Goal: Task Accomplishment & Management: Complete application form

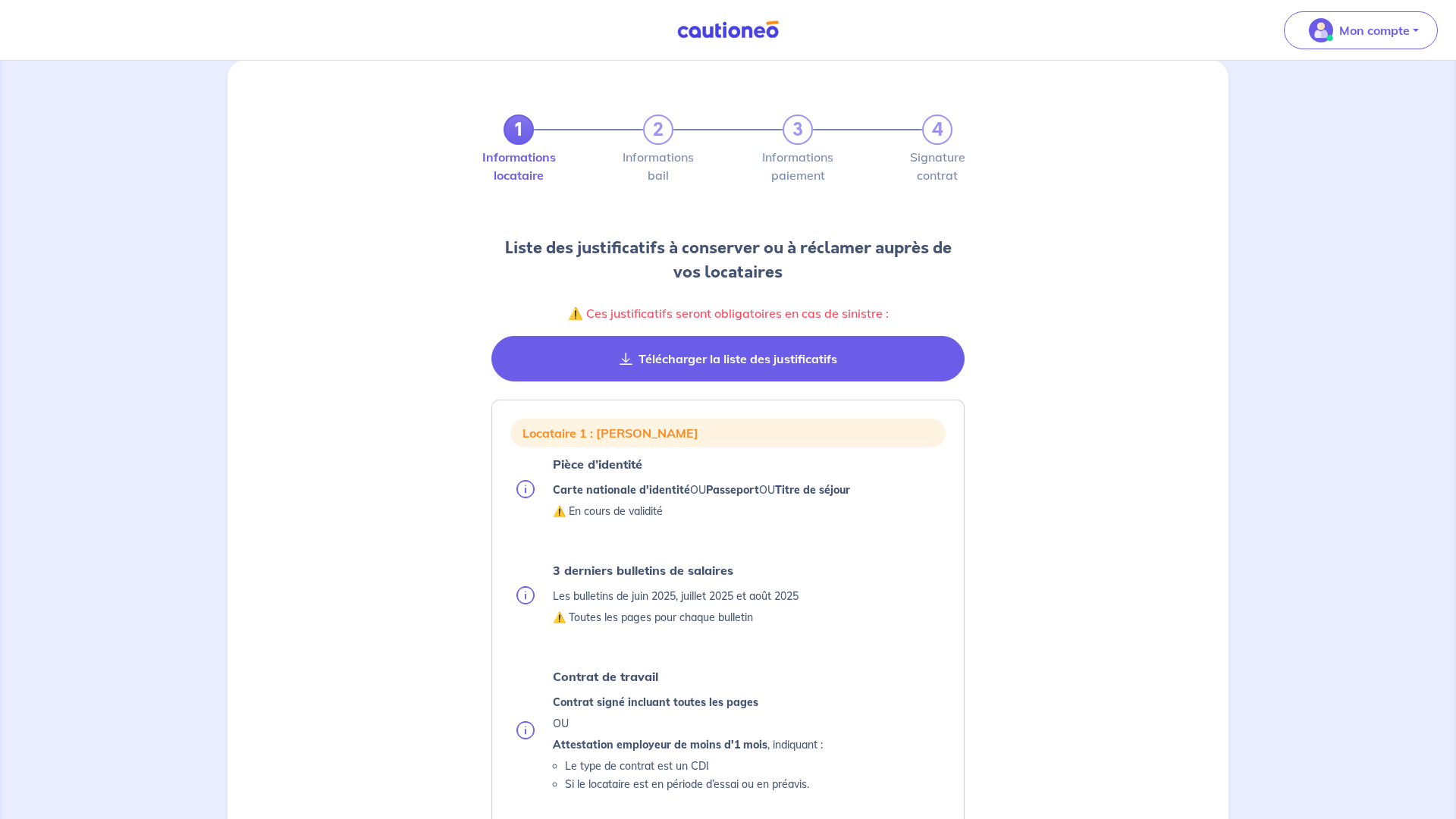
click at [853, 366] on button "Télécharger la liste des justificatifs" at bounding box center [728, 359] width 473 height 46
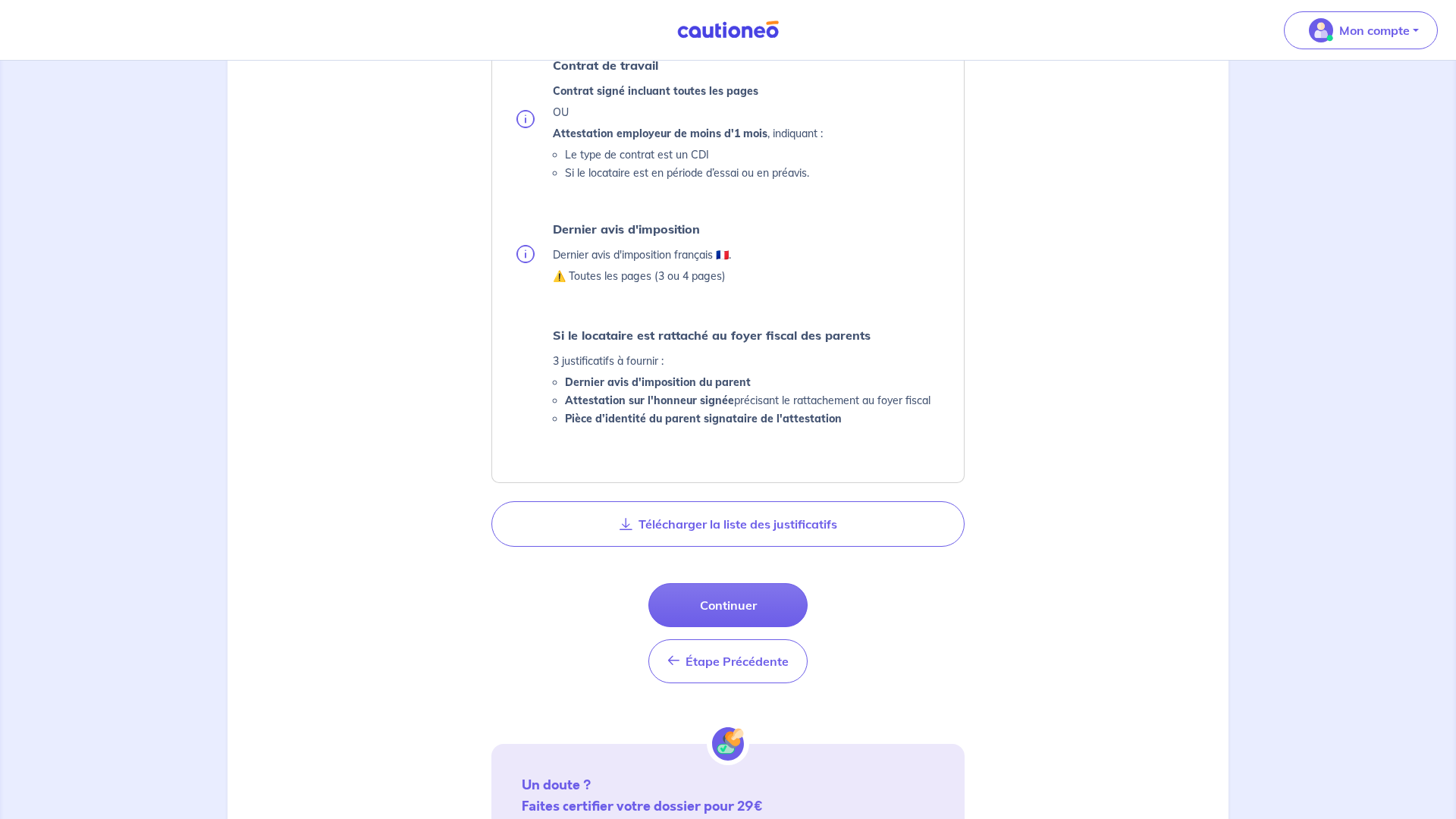
scroll to position [630, 0]
click at [750, 629] on div "Étape Précédente Étape Précédente Continuer" at bounding box center [727, 633] width 159 height 100
click at [739, 605] on button "Continuer" at bounding box center [727, 605] width 159 height 44
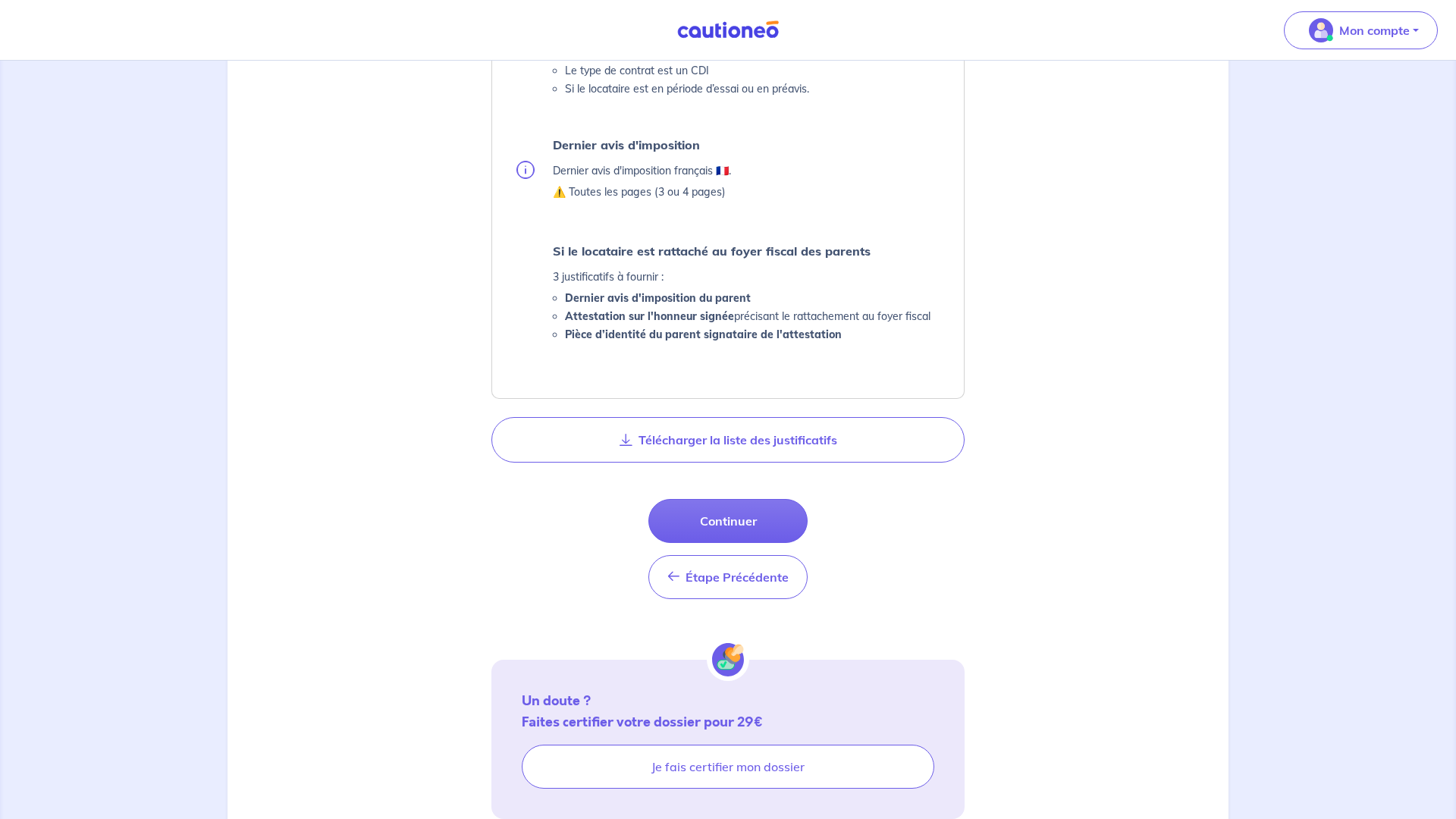
scroll to position [706, 0]
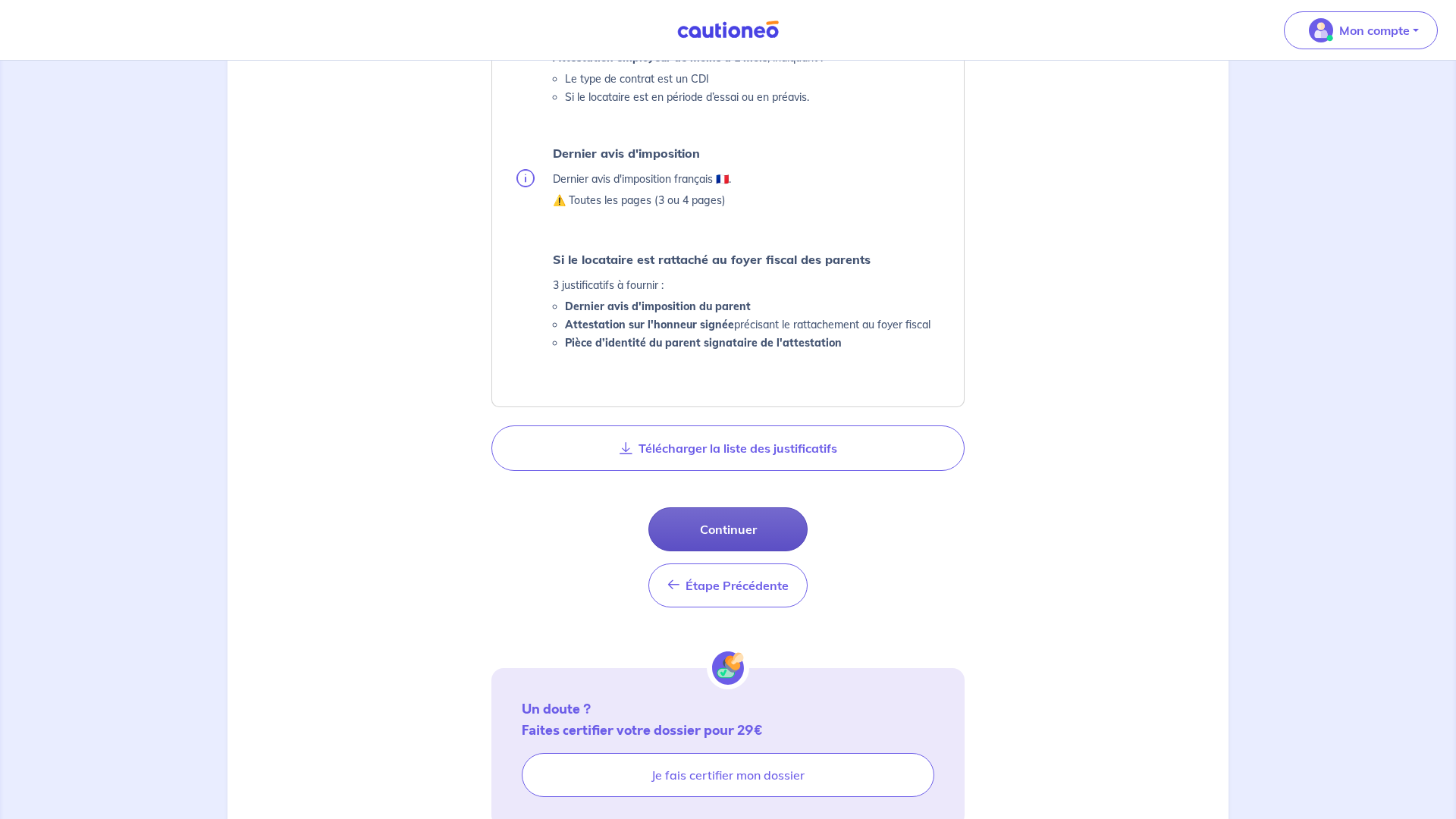
click at [745, 542] on button "Continuer" at bounding box center [727, 529] width 159 height 44
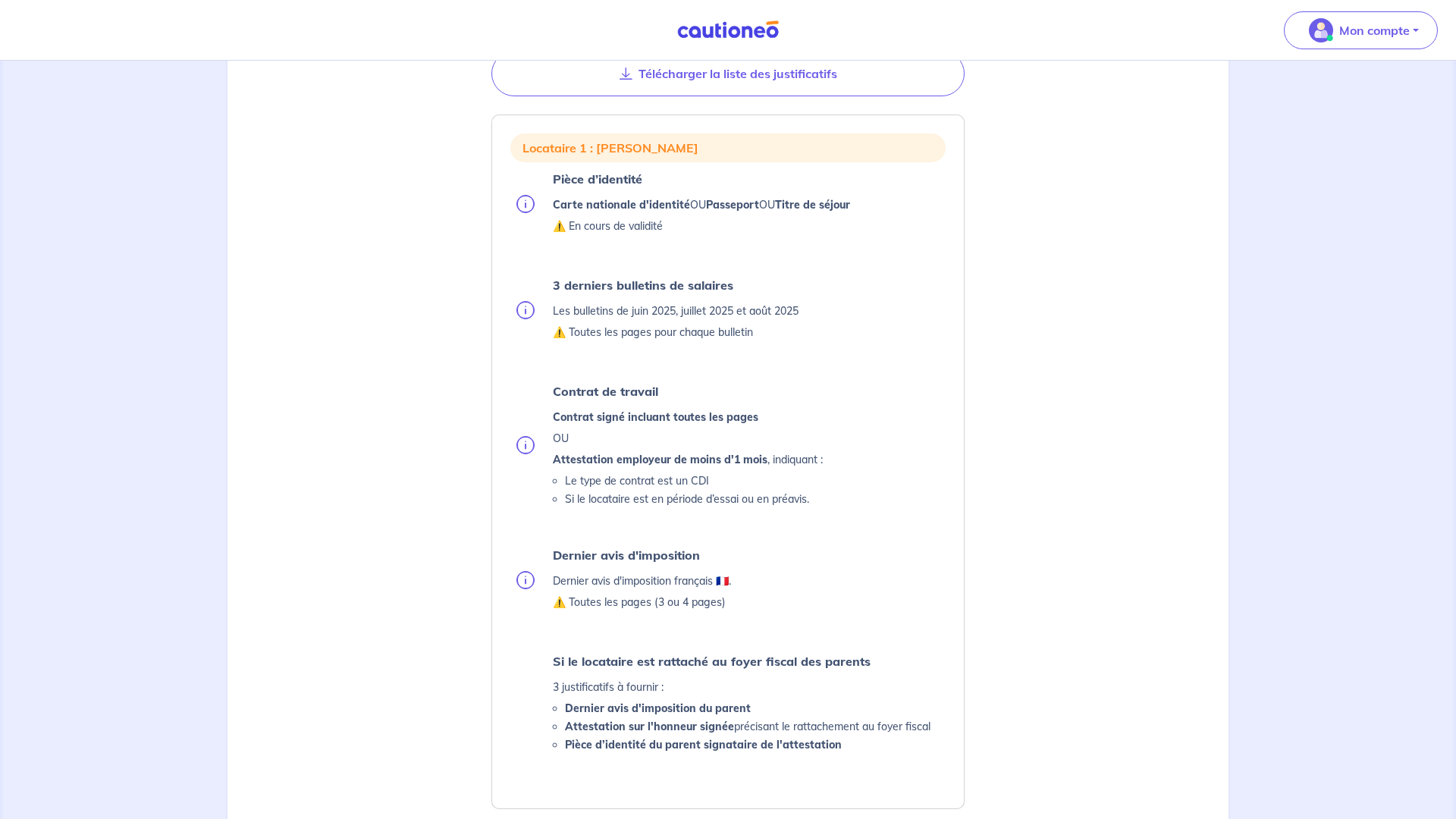
scroll to position [0, 0]
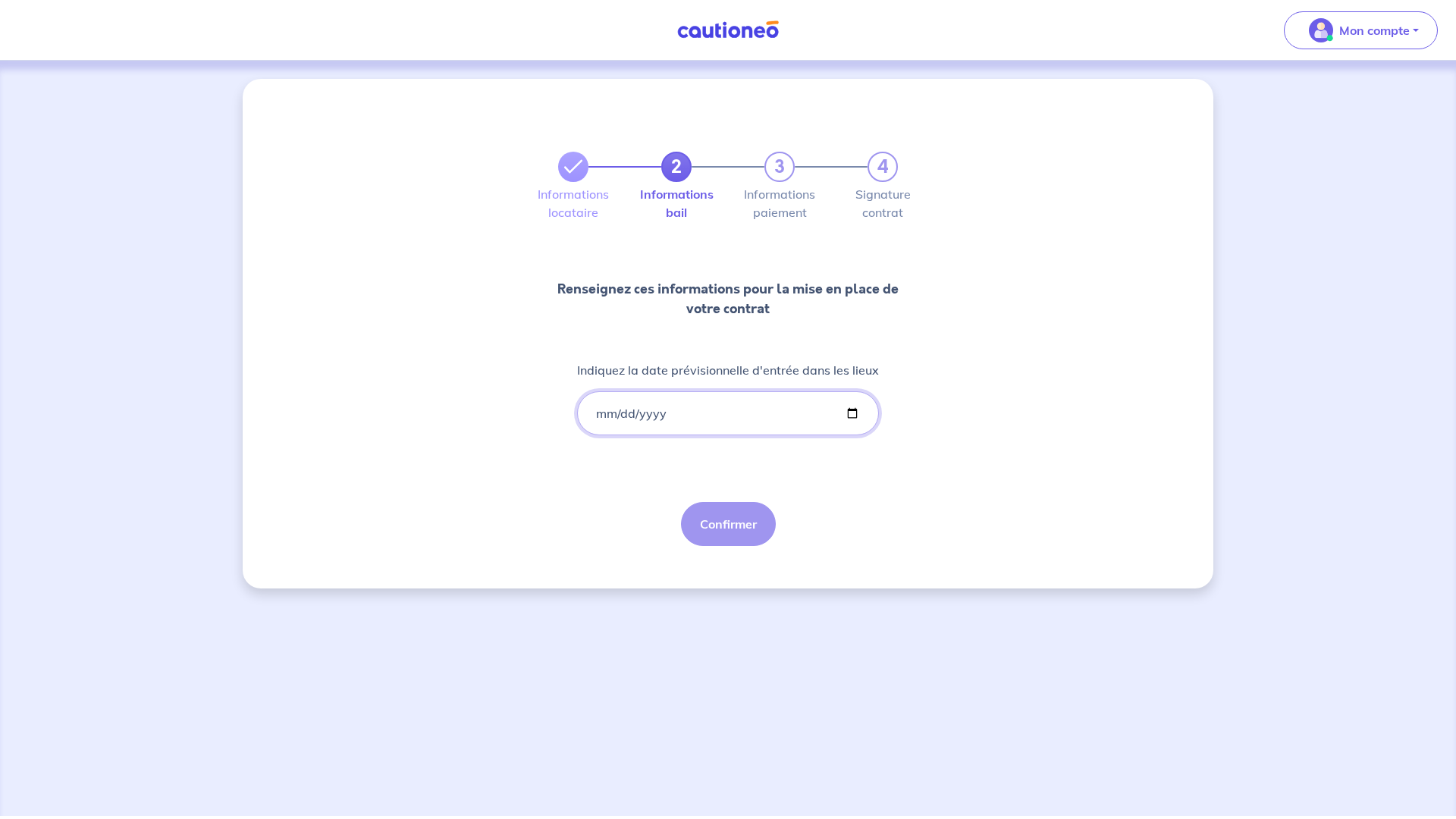
click at [595, 409] on input "Indiquez la date prévisionnelle d'entrée dans les lieux" at bounding box center [728, 413] width 302 height 44
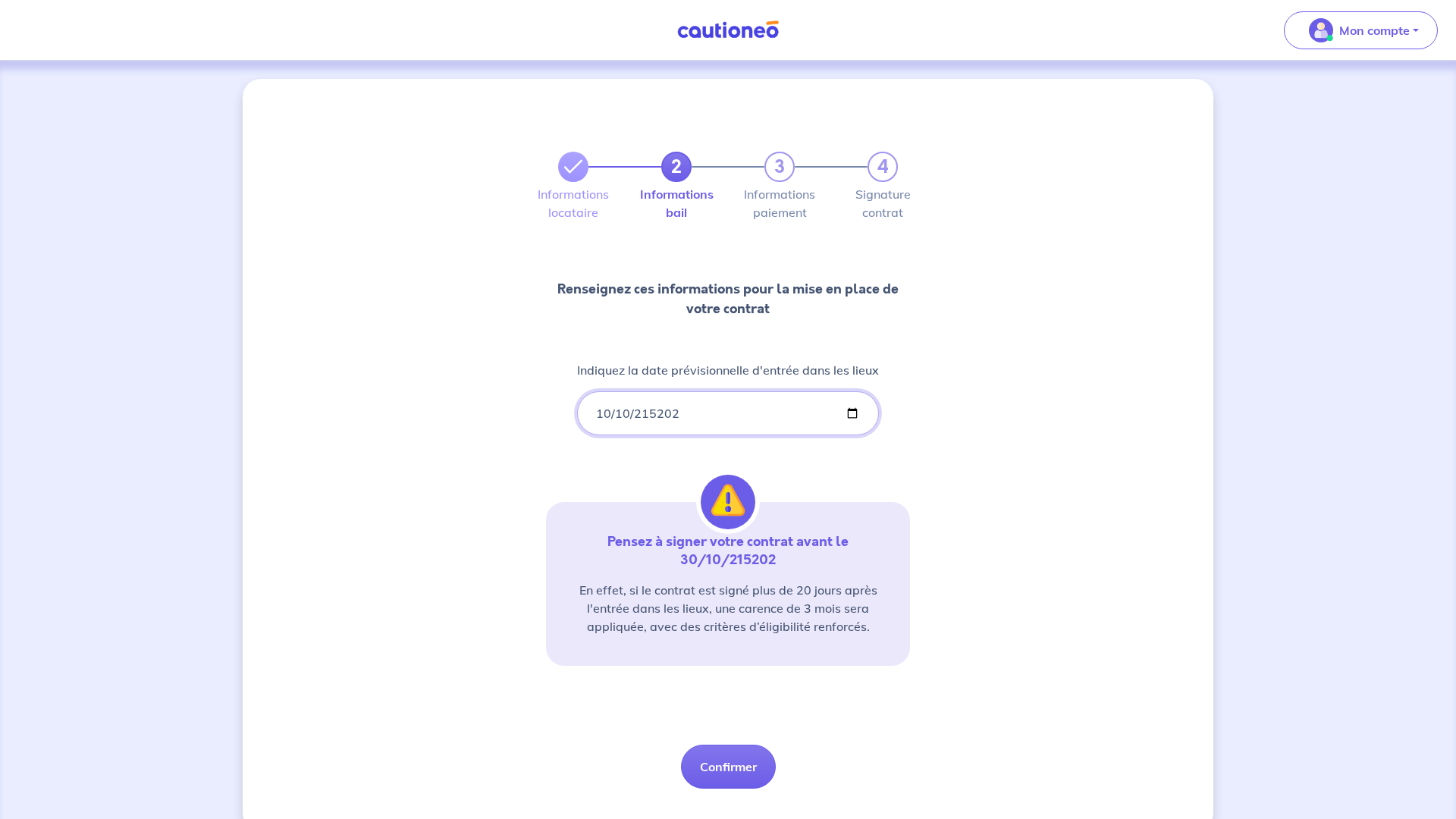
type input "152025-10-10"
type input "[DATE]"
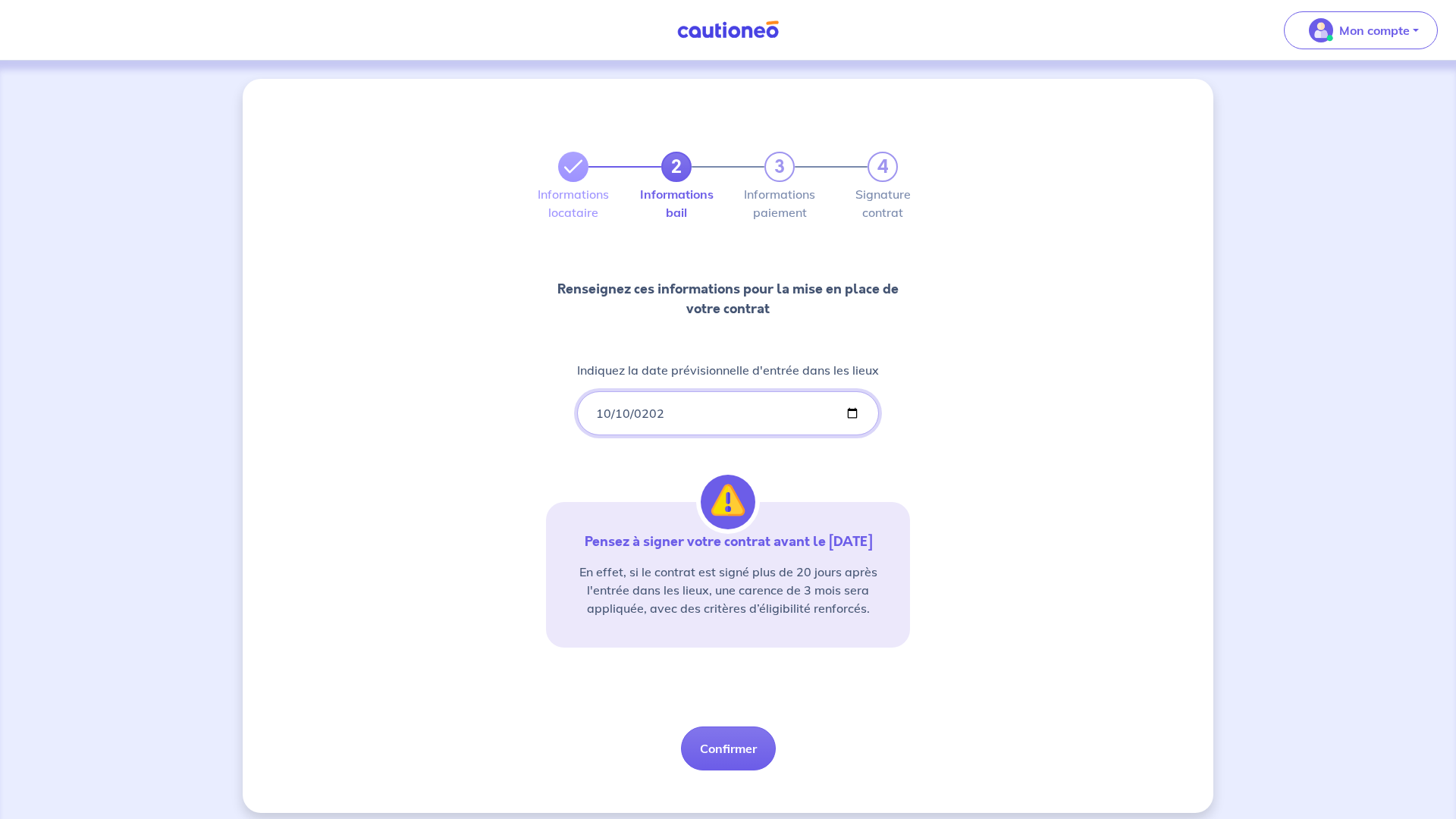
scroll to position [12, 0]
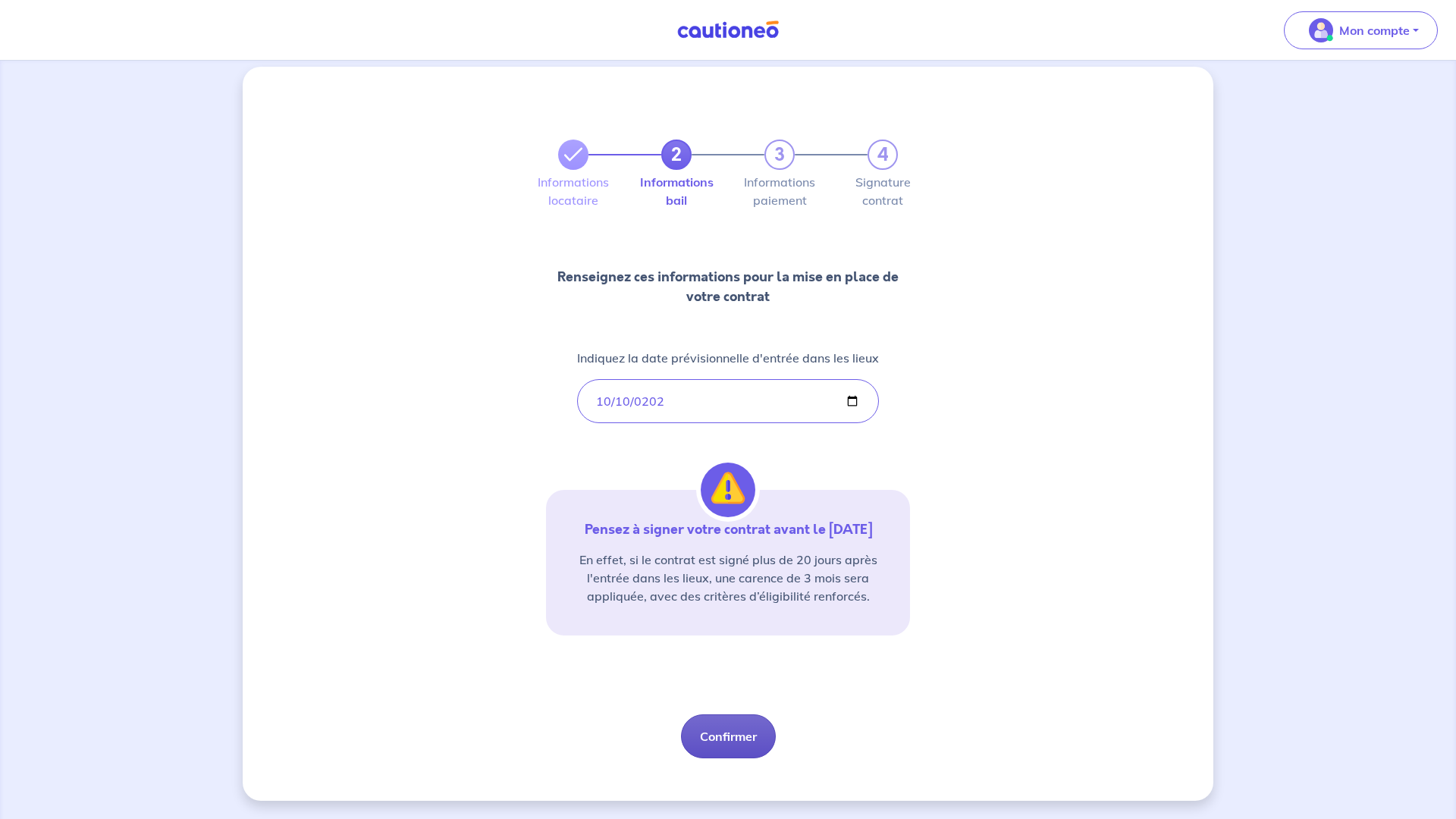
click at [733, 748] on button "Confirmer" at bounding box center [729, 736] width 95 height 44
select select "FR"
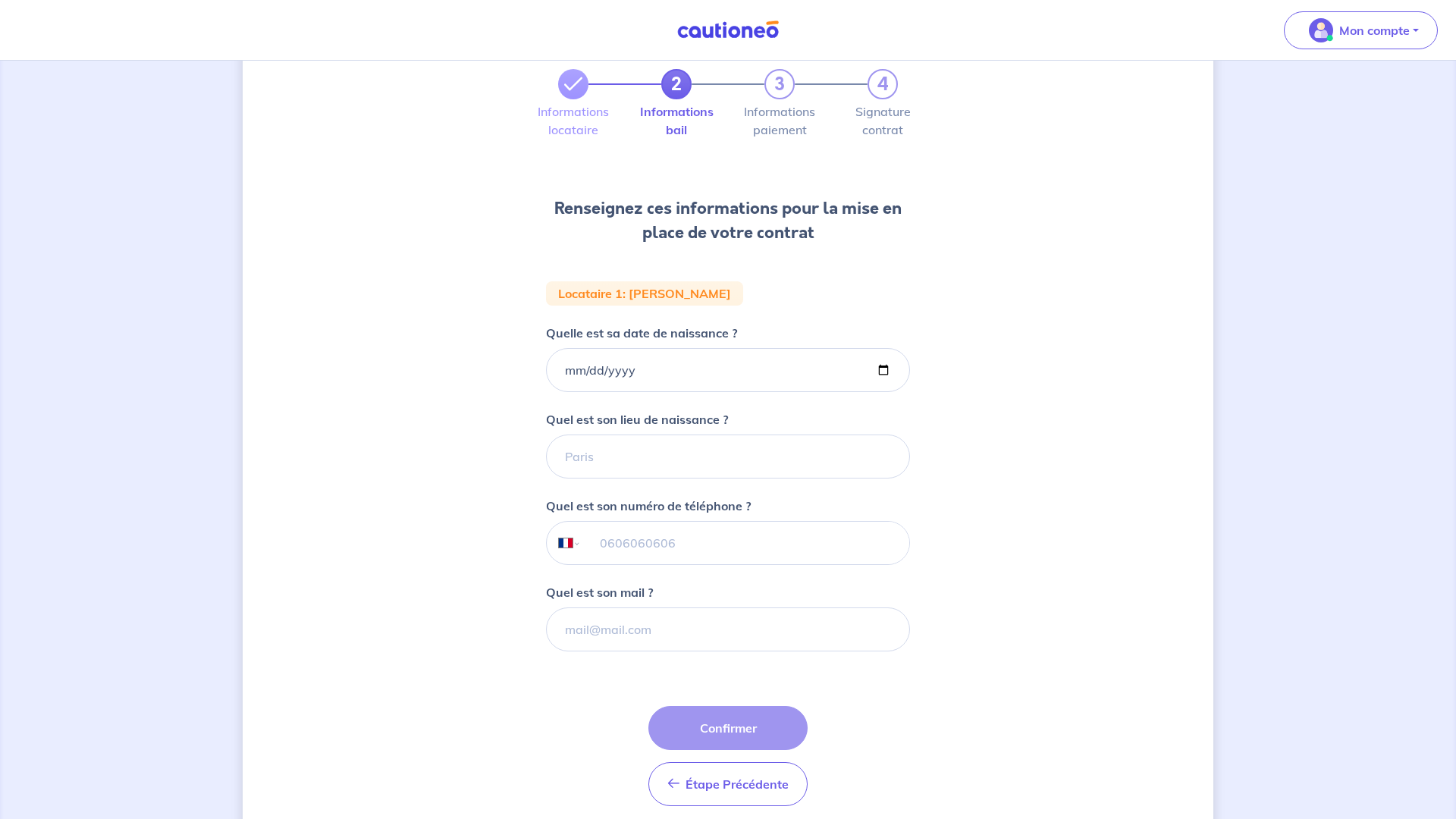
scroll to position [103, 0]
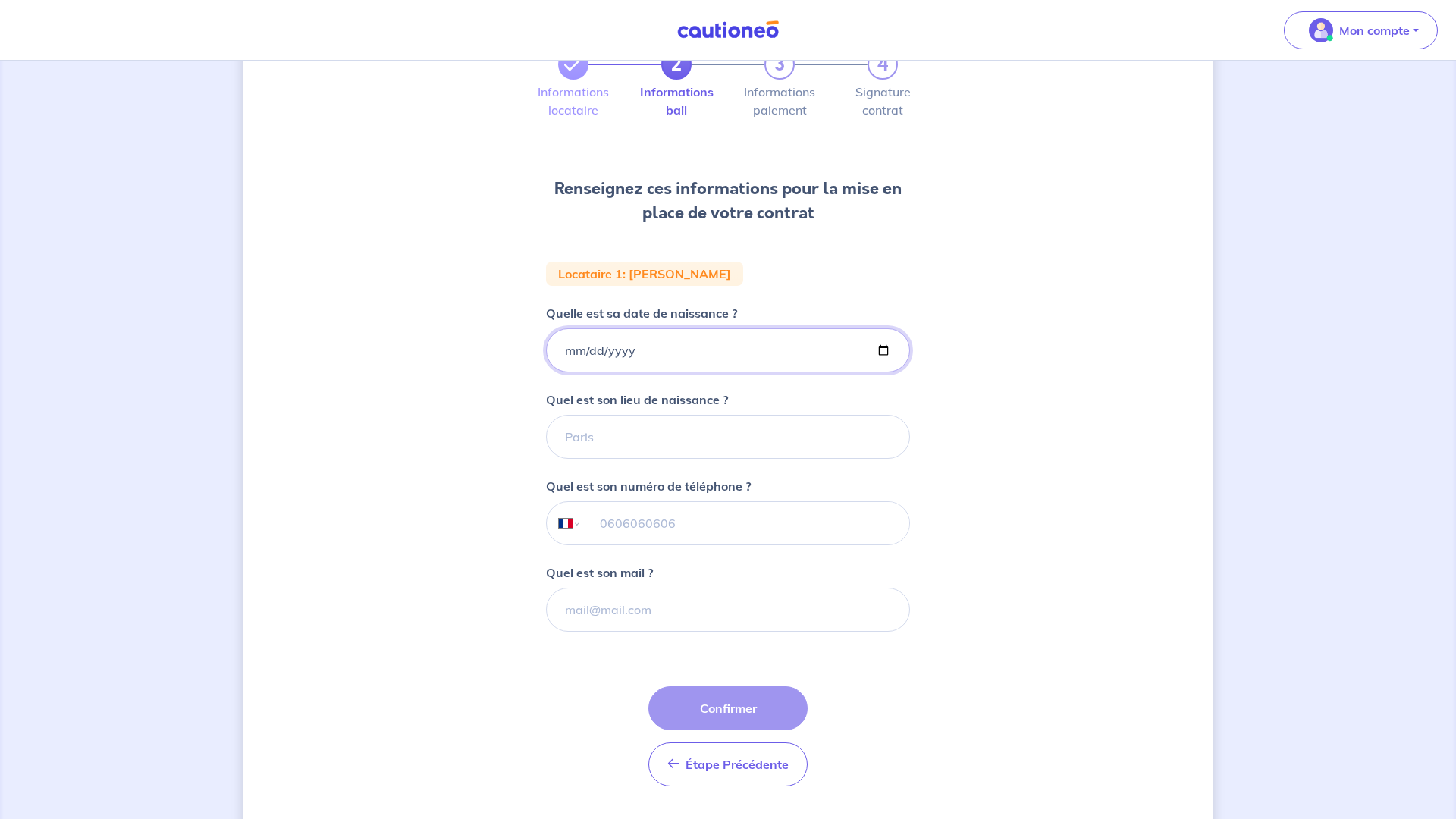
click at [572, 350] on input "Quelle est sa date de naissance ?" at bounding box center [728, 350] width 364 height 44
type input "[DATE]"
click at [607, 420] on input "Quel est son lieu de naissance ?" at bounding box center [728, 436] width 364 height 44
type input "BESANCON"
type input "07 81 85 66 68"
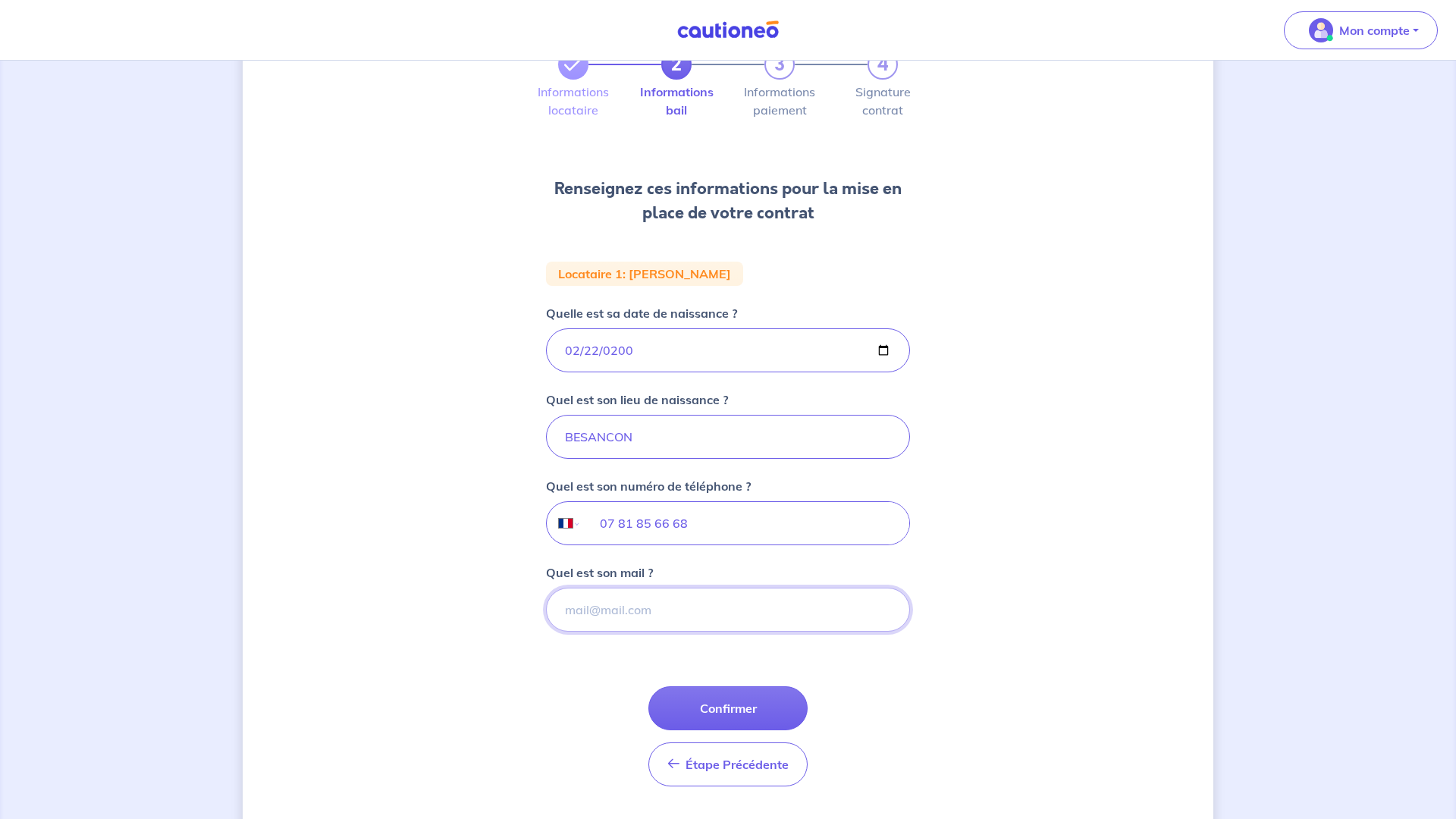
click at [770, 599] on input "Quel est son mail ?" at bounding box center [728, 609] width 364 height 44
paste input "[EMAIL_ADDRESS][DOMAIN_NAME]"
type input "[EMAIL_ADDRESS][DOMAIN_NAME]"
click at [768, 698] on button "Confirmer" at bounding box center [727, 708] width 159 height 44
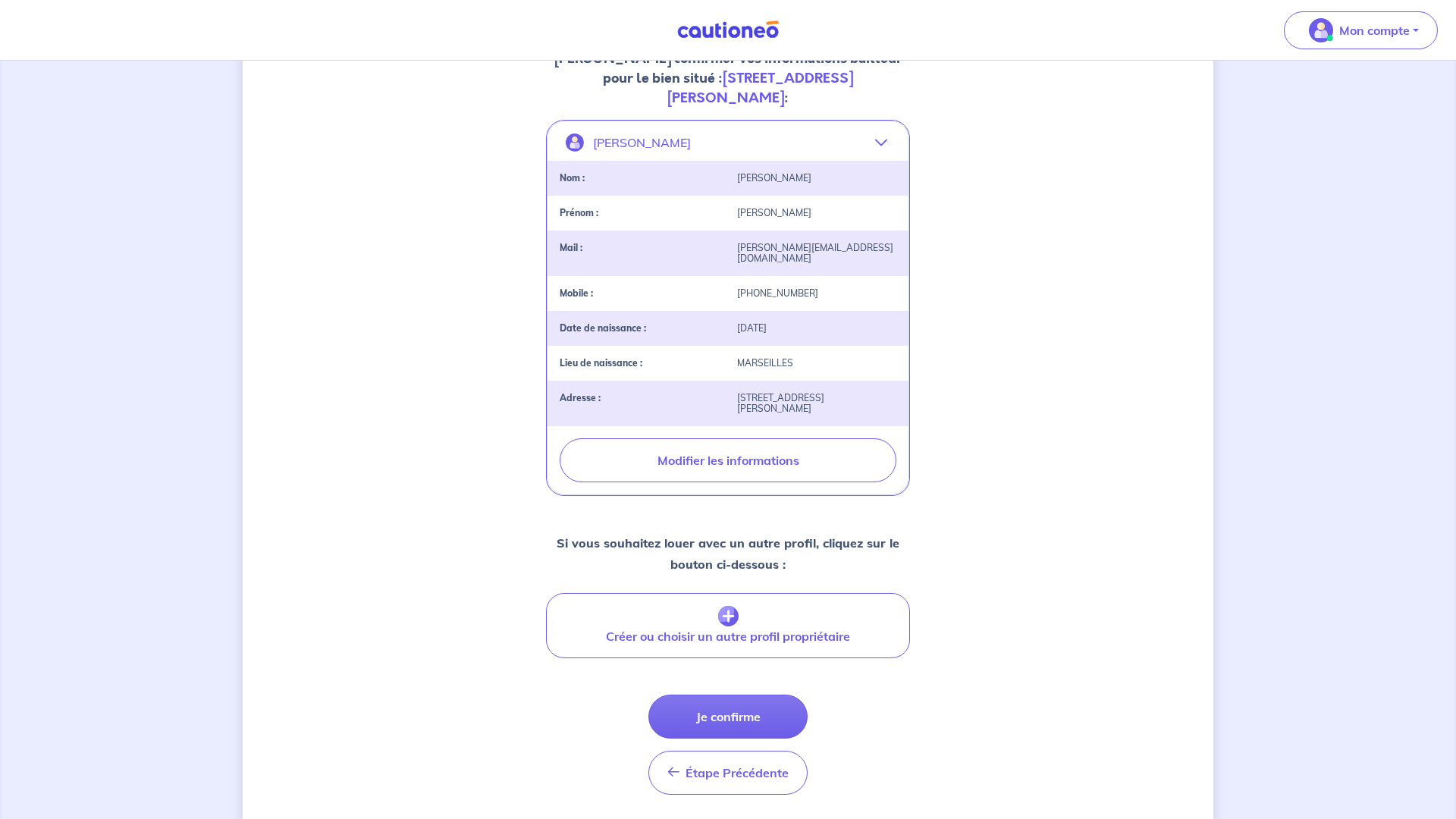
scroll to position [286, 0]
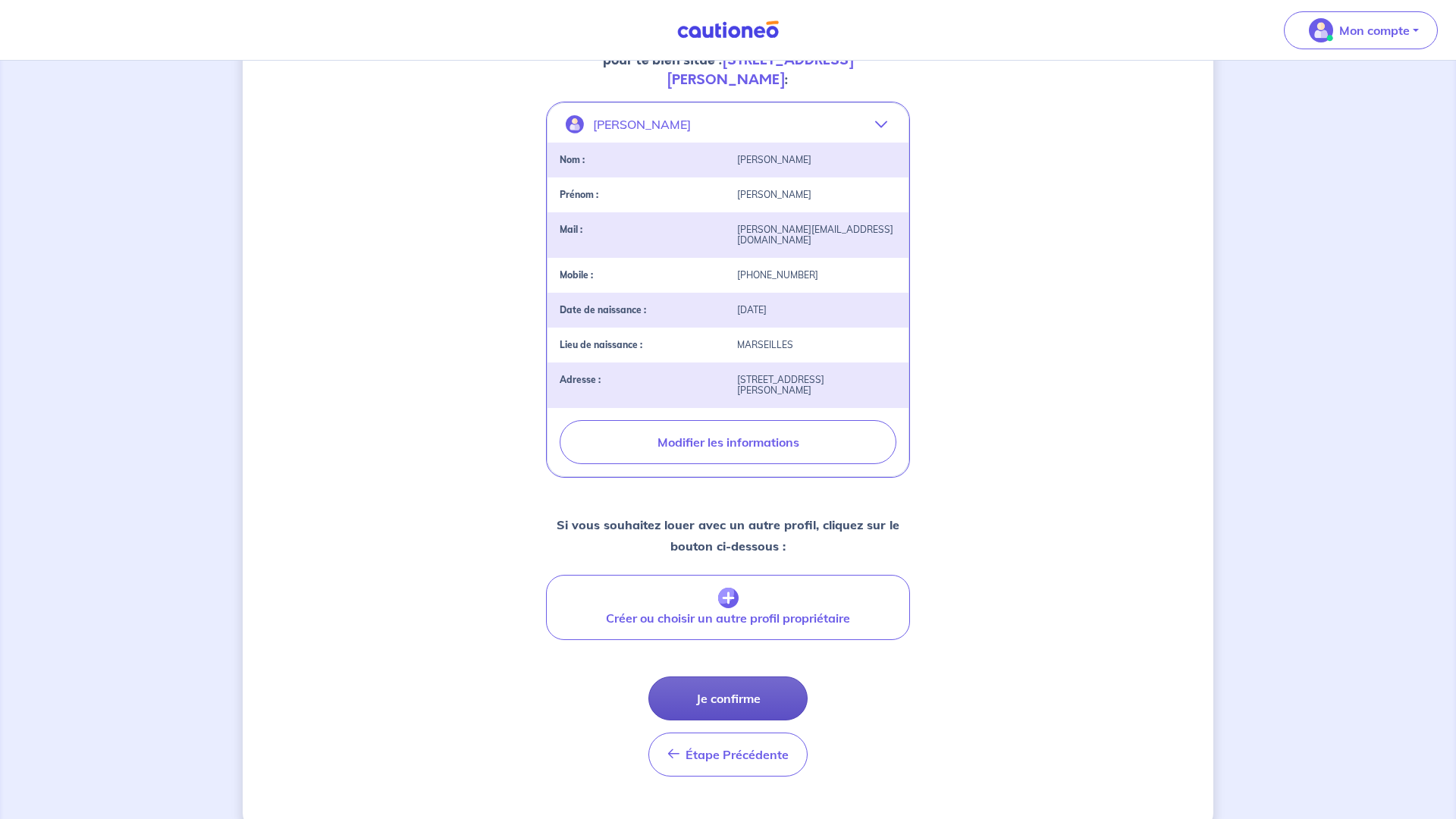
click at [801, 676] on button "Je confirme" at bounding box center [727, 698] width 159 height 44
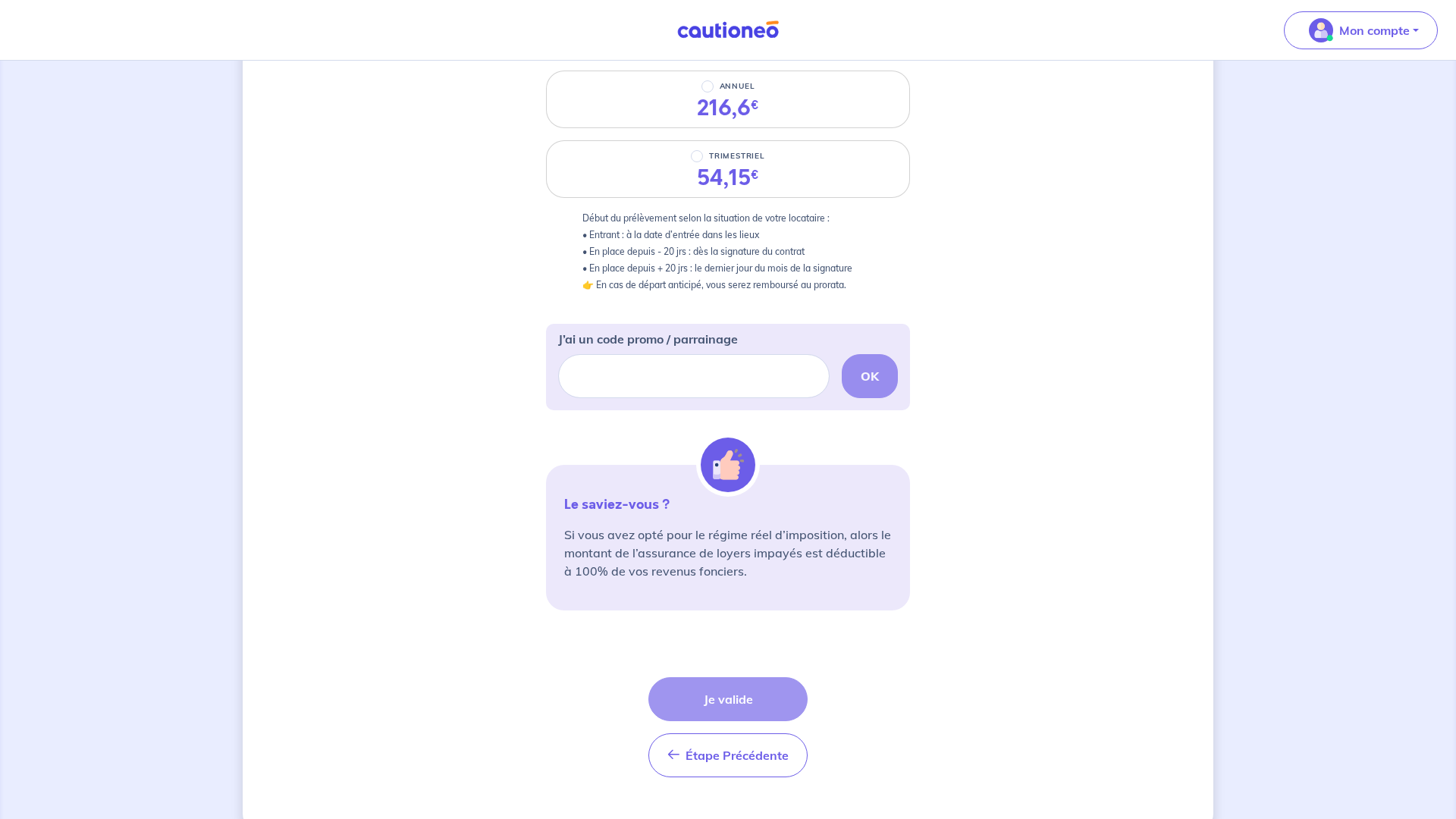
scroll to position [264, 0]
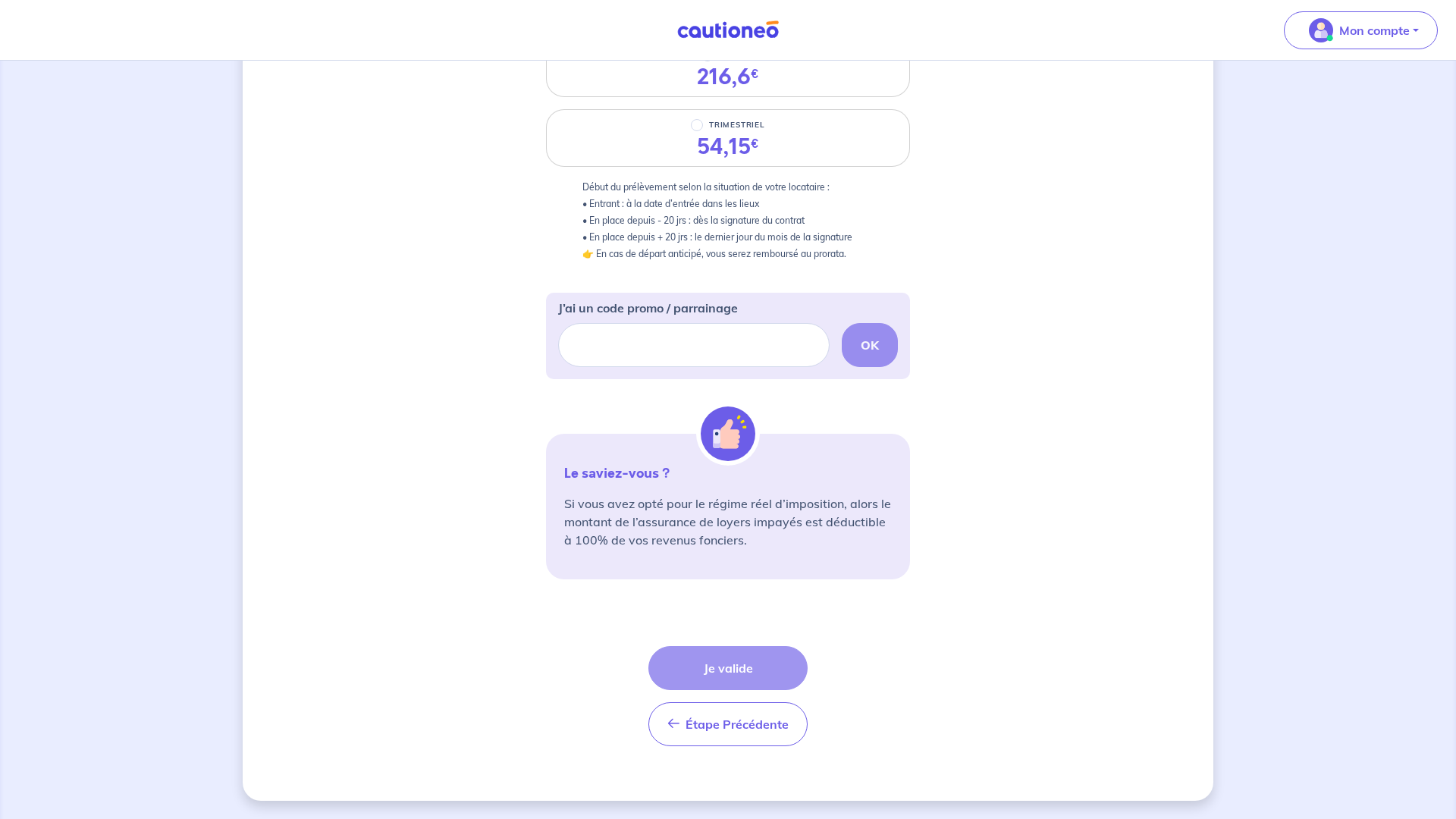
click at [783, 669] on div "Étape Précédente Précédent Je valide Je valide" at bounding box center [727, 696] width 159 height 100
click at [731, 672] on div "Étape Précédente Précédent Je valide Je valide" at bounding box center [727, 696] width 159 height 100
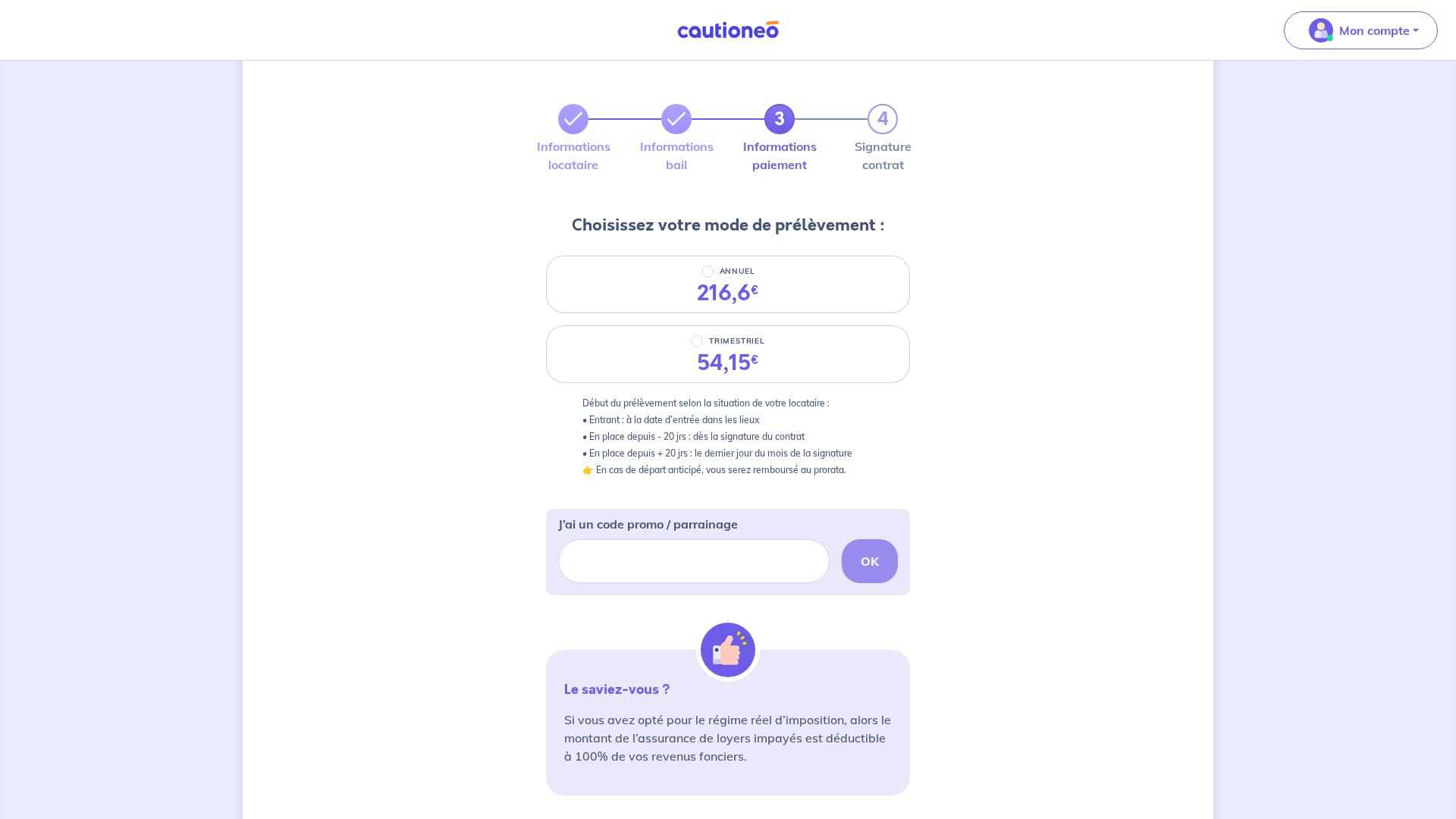
scroll to position [0, 0]
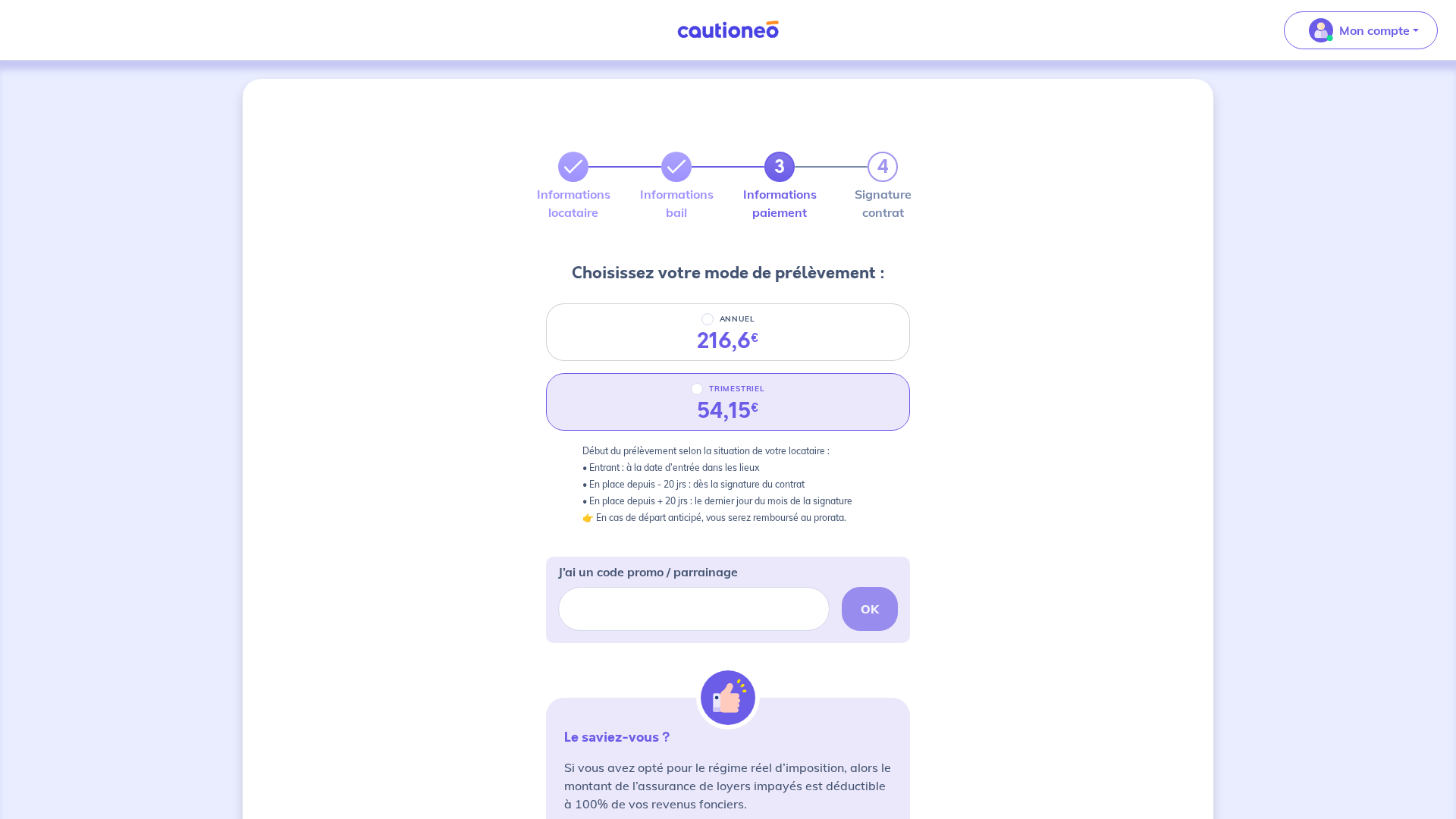
click at [693, 406] on div "54,15 €" at bounding box center [728, 410] width 86 height 25
radio input "true"
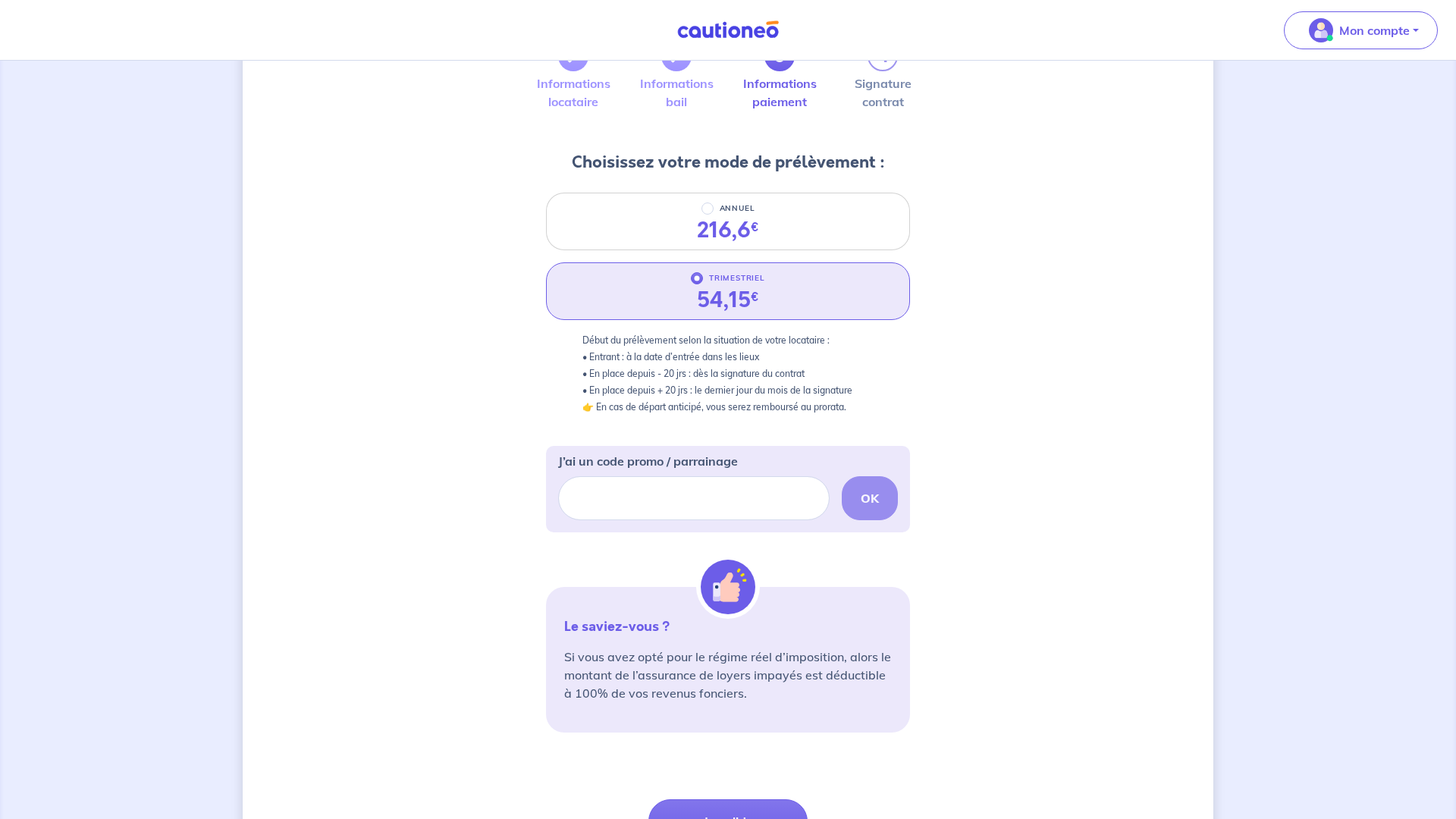
scroll to position [264, 0]
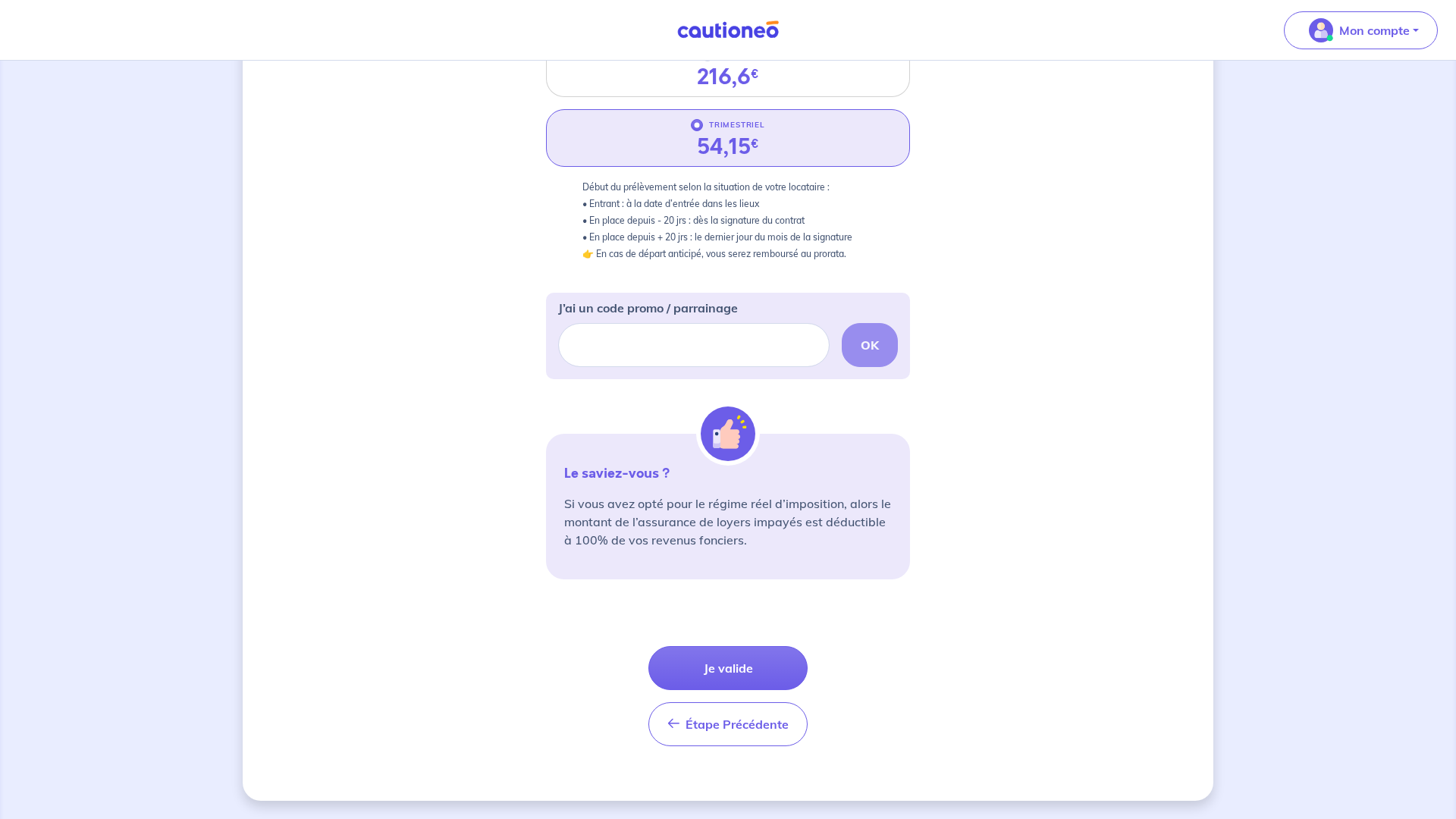
click at [765, 669] on button "Je valide" at bounding box center [727, 668] width 159 height 44
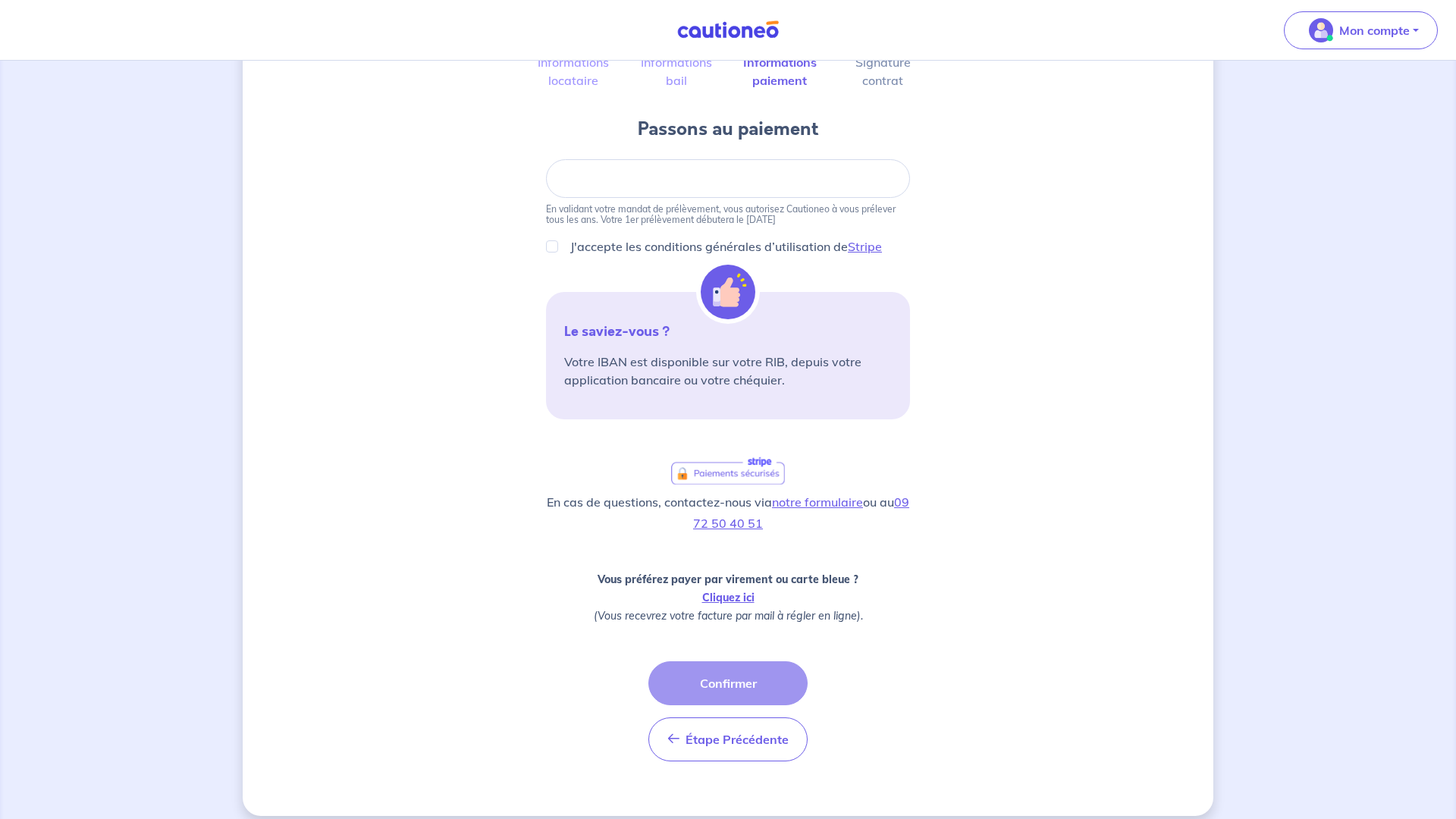
scroll to position [147, 0]
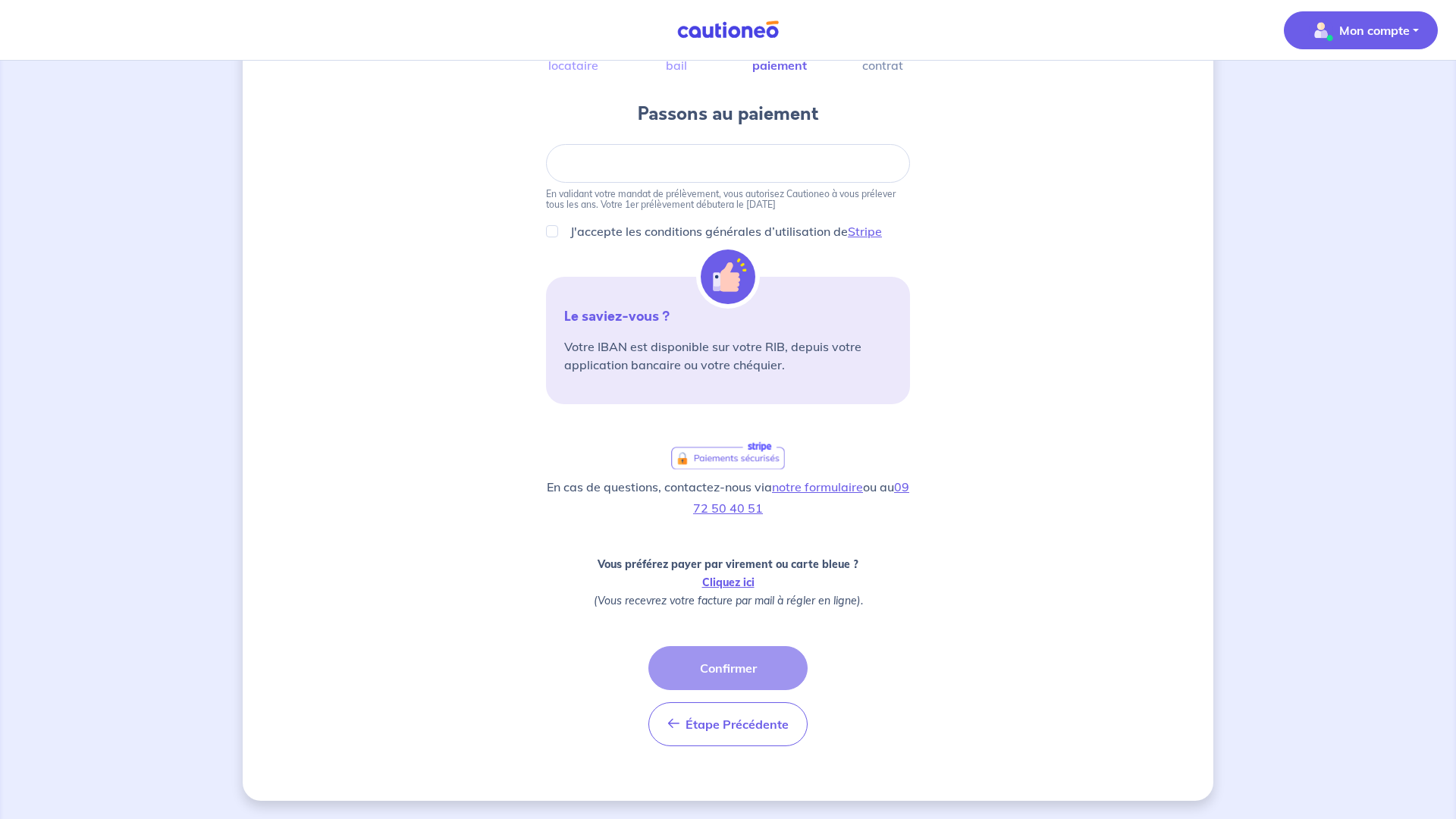
click at [1398, 31] on p "Mon compte" at bounding box center [1374, 30] width 70 height 18
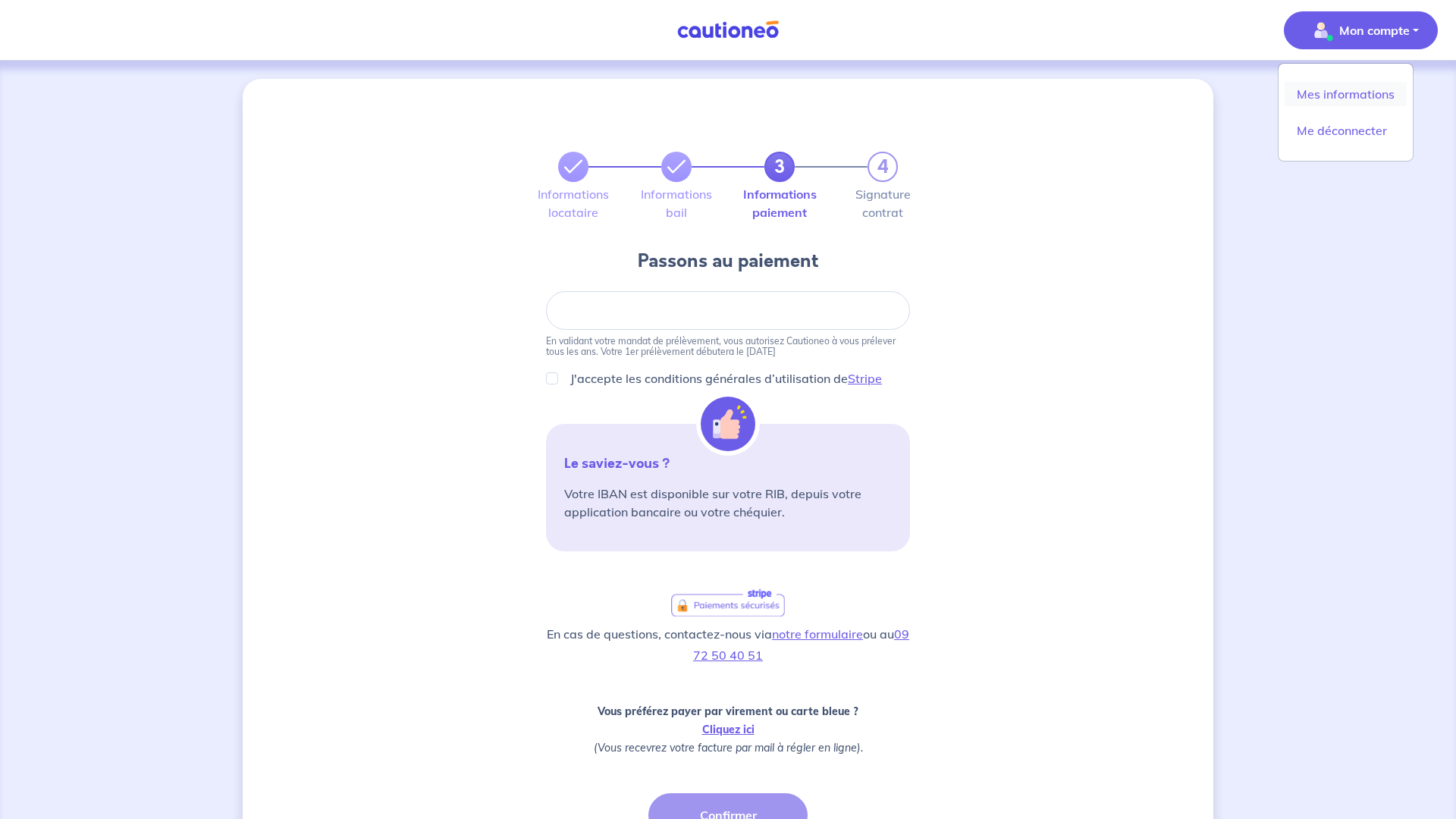
scroll to position [1, 0]
click at [1383, 97] on link "Mes informations" at bounding box center [1345, 94] width 122 height 25
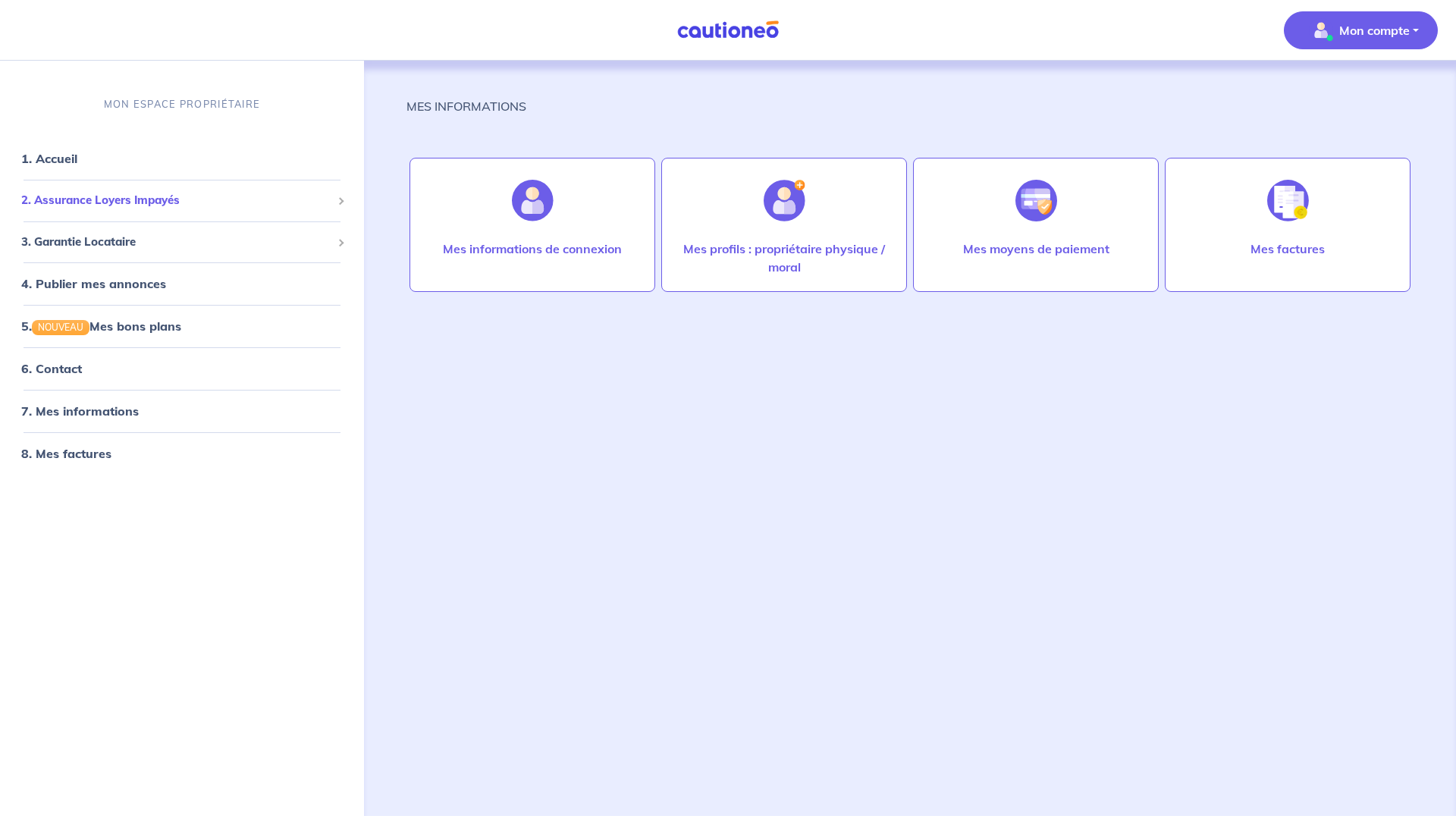
click at [292, 204] on span "2. Assurance Loyers Impayés" at bounding box center [176, 201] width 310 height 18
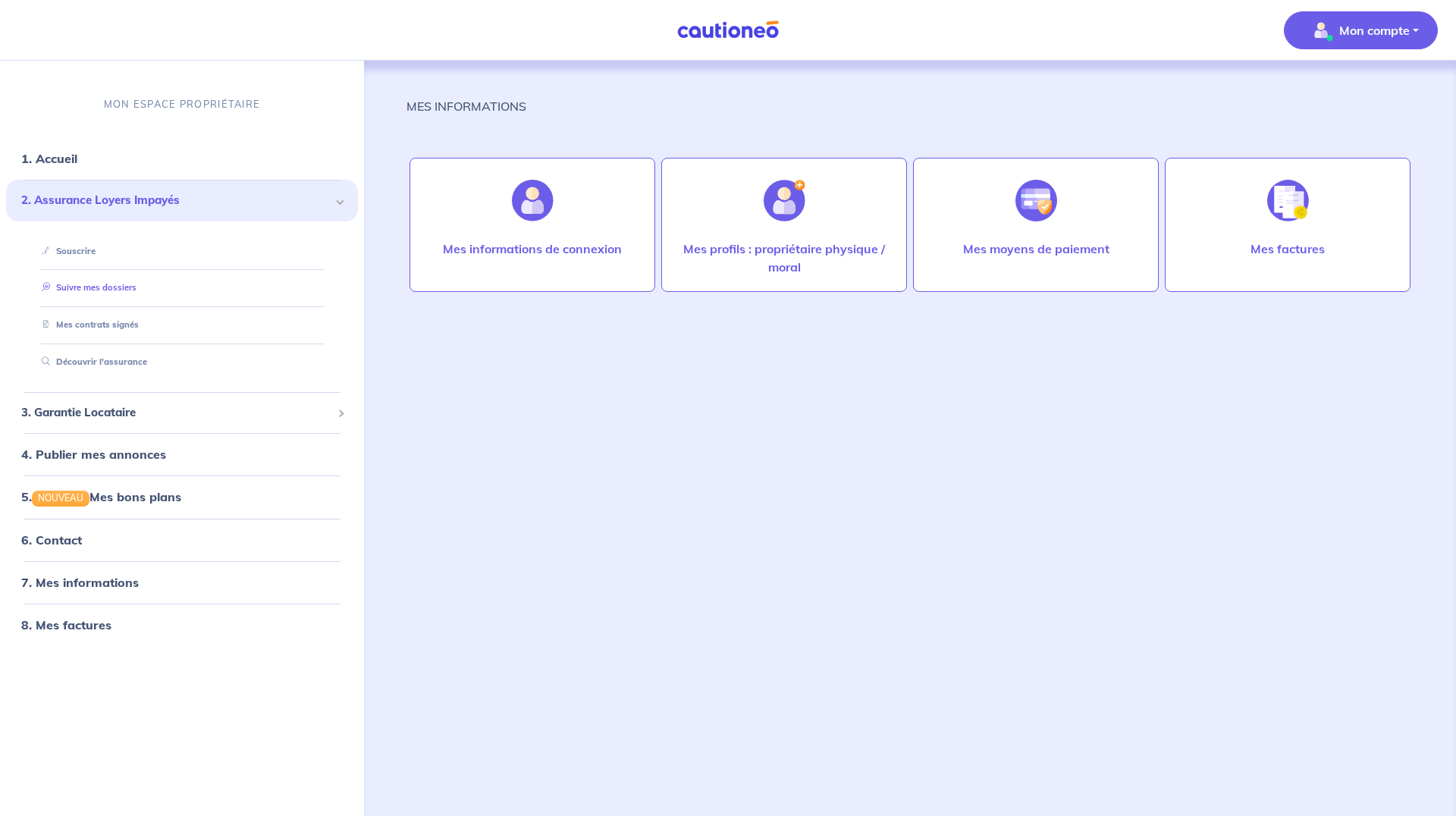
click at [136, 284] on link "Suivre mes dossiers" at bounding box center [86, 287] width 101 height 11
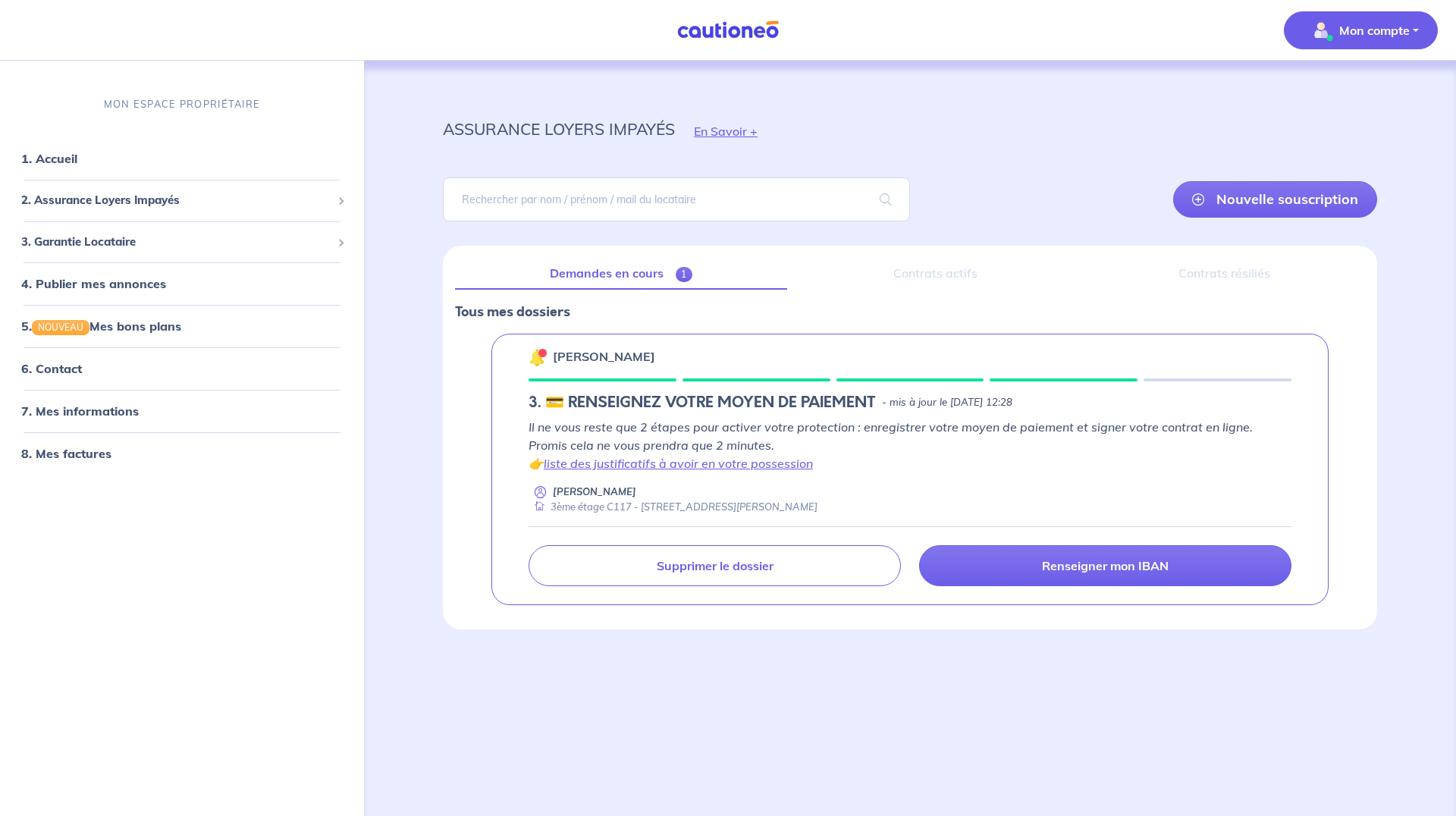
click at [1360, 23] on p "Mon compte" at bounding box center [1374, 30] width 70 height 18
click at [1325, 128] on link "Me déconnecter" at bounding box center [1345, 131] width 122 height 25
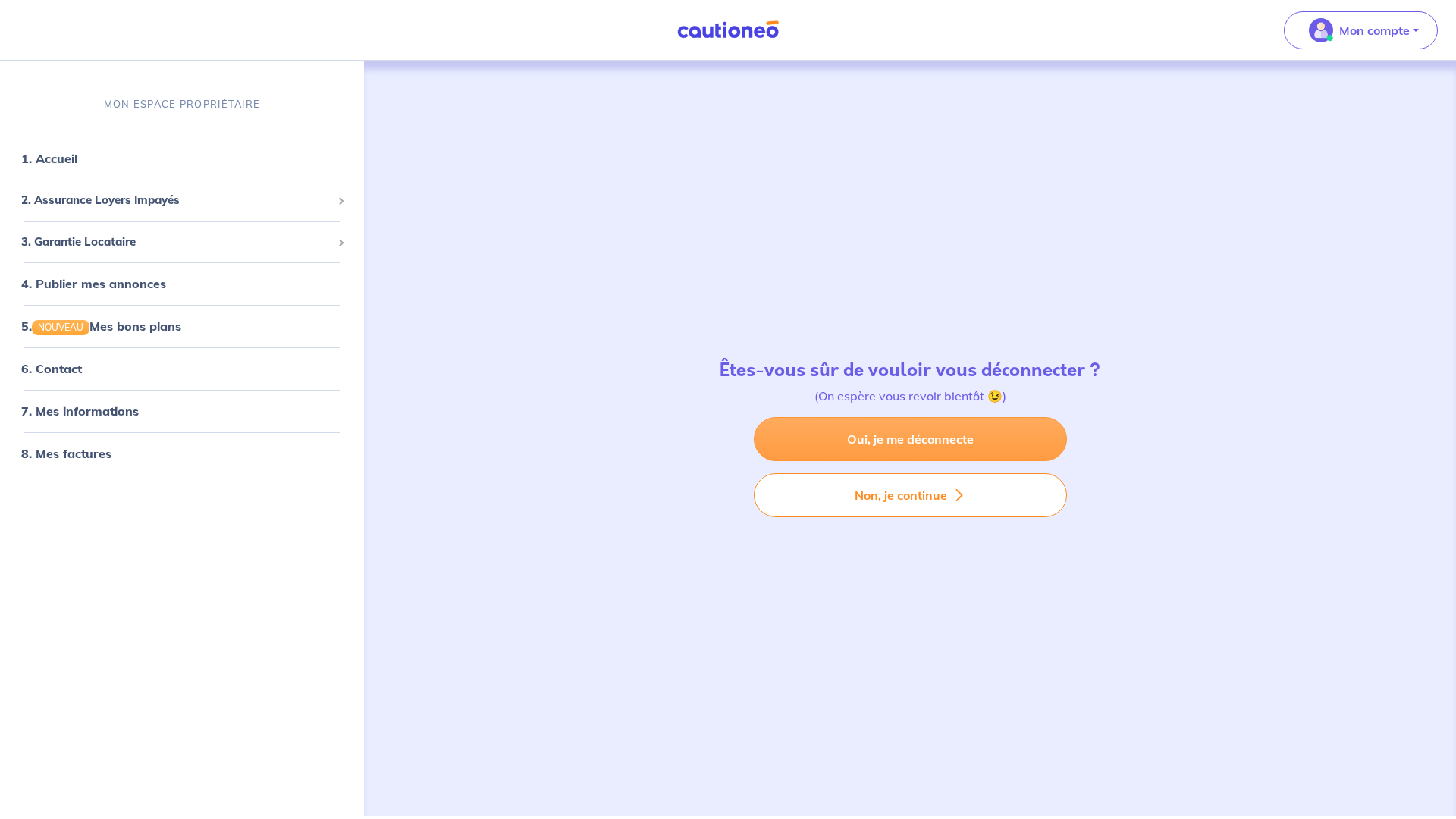
click at [961, 447] on link "Oui, je me déconnecte" at bounding box center [910, 439] width 314 height 44
